Goal: Task Accomplishment & Management: Complete application form

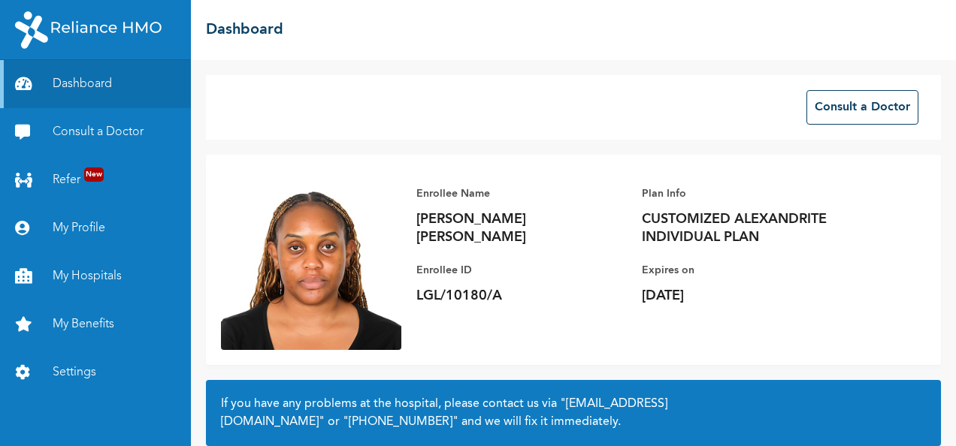
click at [74, 140] on link "Consult a Doctor" at bounding box center [95, 132] width 191 height 48
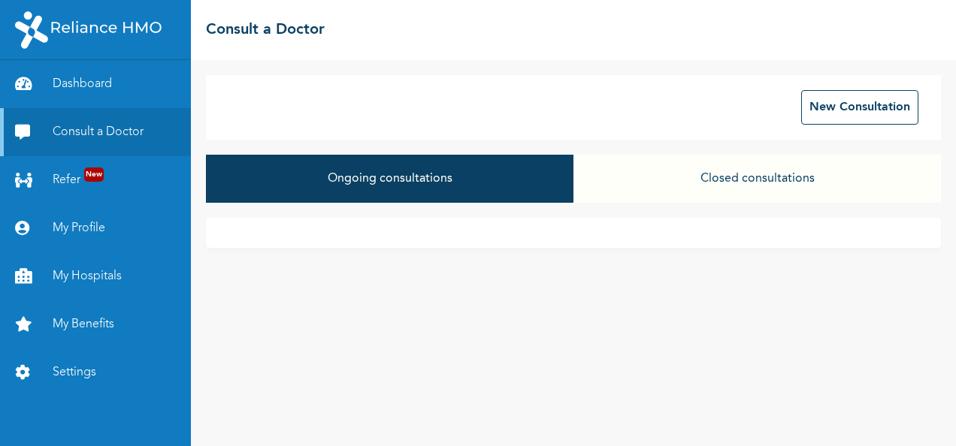
click at [711, 188] on button "Closed consultations" at bounding box center [756, 179] width 367 height 48
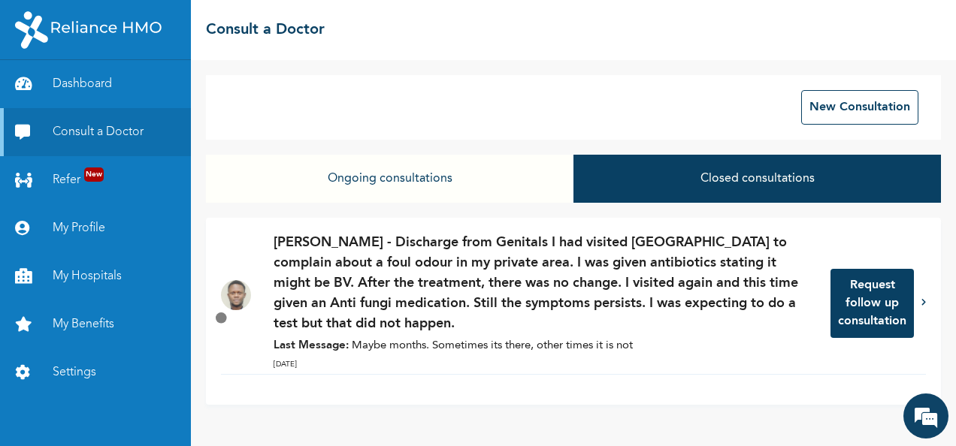
click at [922, 302] on icon at bounding box center [923, 302] width 5 height 8
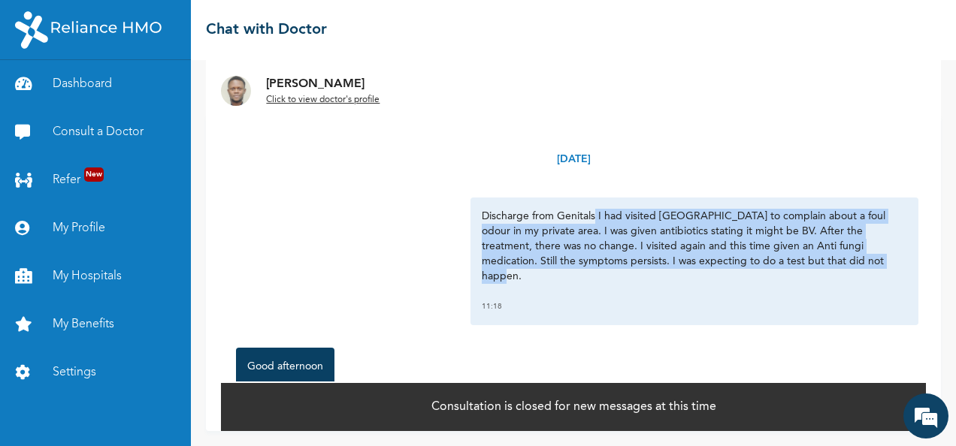
drag, startPoint x: 829, startPoint y: 263, endPoint x: 587, endPoint y: 219, distance: 245.0
click at [587, 219] on p "Discharge from Genitals I had visited [GEOGRAPHIC_DATA] to complain about a fou…" at bounding box center [694, 246] width 425 height 75
copy p "I had visited [GEOGRAPHIC_DATA] to complain about a foul odour in my private ar…"
click at [127, 135] on link "Consult a Doctor" at bounding box center [95, 132] width 191 height 48
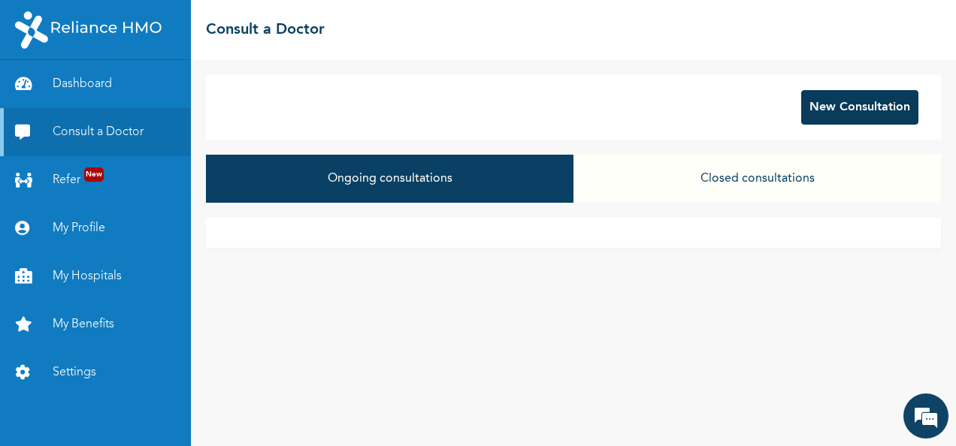
click at [826, 109] on button "New Consultation" at bounding box center [859, 107] width 117 height 35
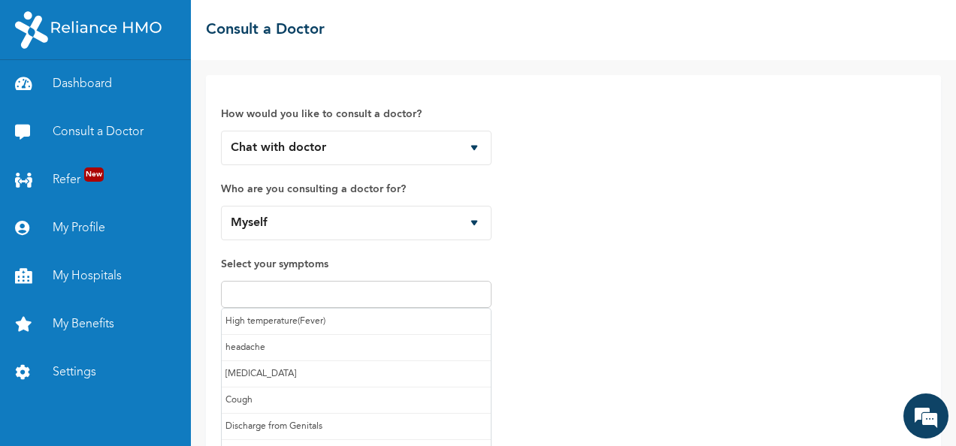
click at [385, 299] on input "text" at bounding box center [355, 294] width 261 height 18
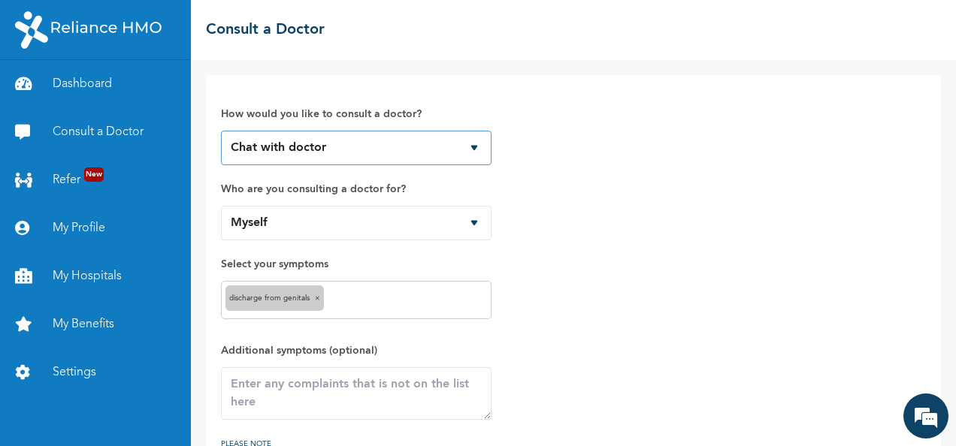
click at [470, 146] on select "Chat with doctor Phone Call" at bounding box center [356, 148] width 270 height 35
click at [572, 156] on div "How would you like to consult a doctor? Chat with doctor Phone Call Who are you…" at bounding box center [573, 282] width 705 height 384
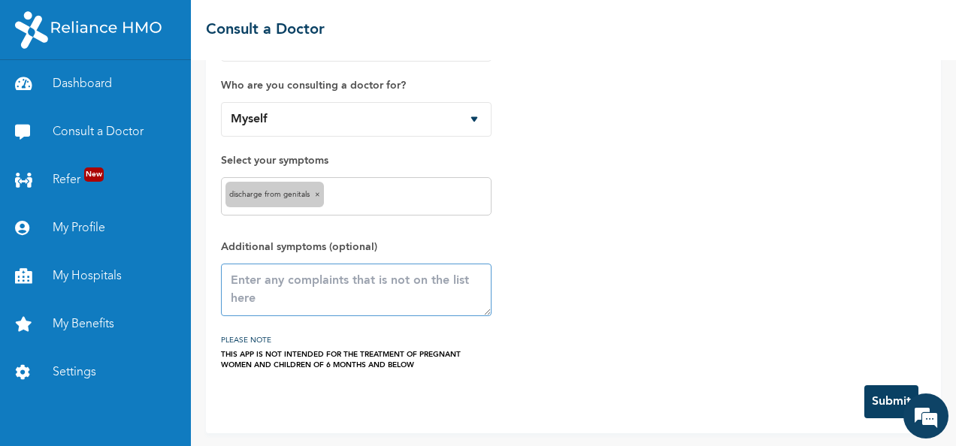
click at [344, 282] on textarea at bounding box center [356, 290] width 270 height 53
paste textarea "I had visited [GEOGRAPHIC_DATA] to complain about a foul odour in my private ar…"
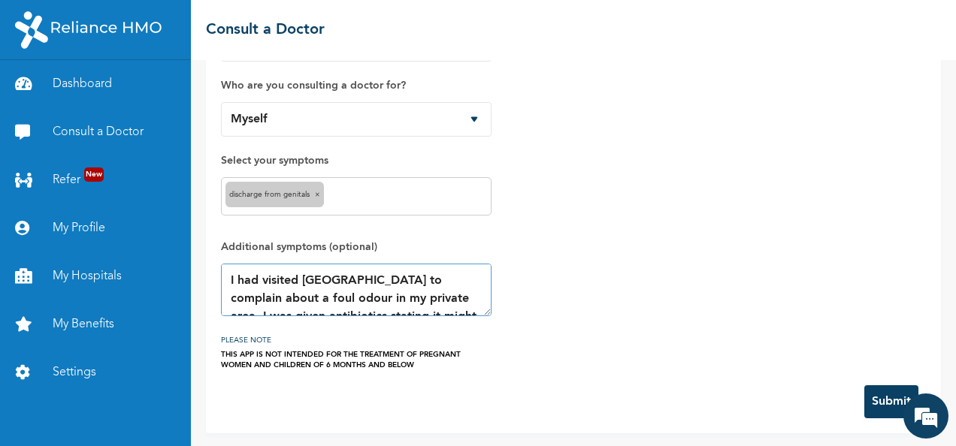
scroll to position [99, 0]
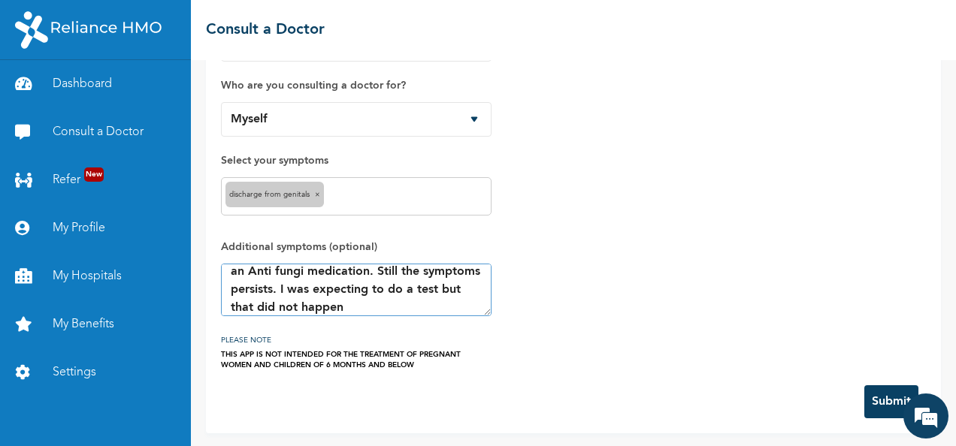
type textarea "I had visited [GEOGRAPHIC_DATA] to complain about a foul odour in my private ar…"
click at [876, 406] on button "Submit" at bounding box center [891, 401] width 54 height 33
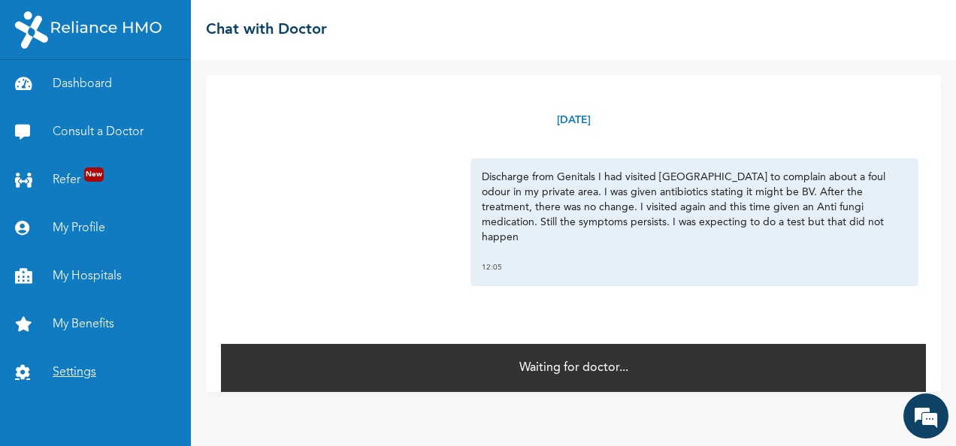
click at [71, 370] on link "Settings" at bounding box center [95, 373] width 191 height 48
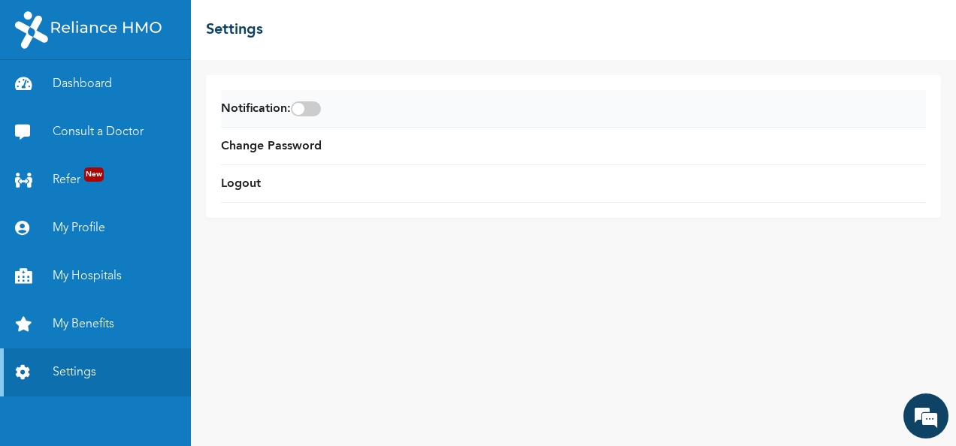
click at [321, 110] on span at bounding box center [306, 108] width 30 height 15
click at [0, 0] on input "checkbox" at bounding box center [0, 0] width 0 height 0
click at [113, 123] on link "Consult a Doctor" at bounding box center [95, 132] width 191 height 48
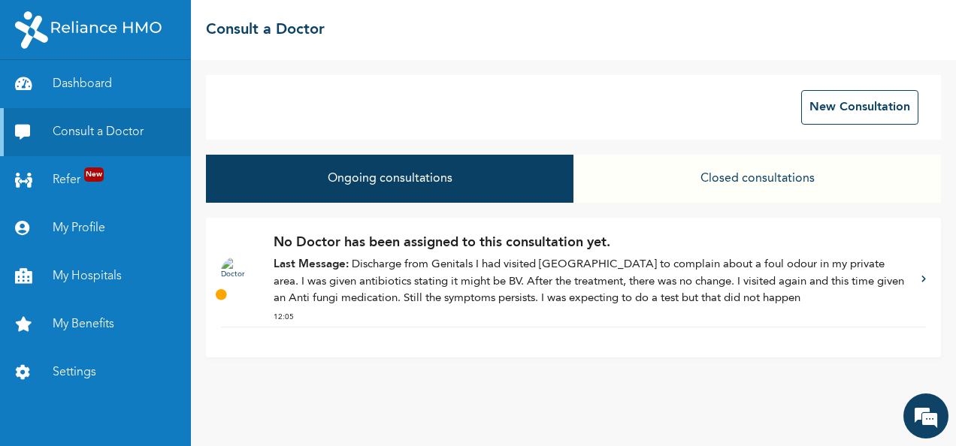
click at [922, 279] on icon at bounding box center [923, 279] width 5 height 8
